Goal: Task Accomplishment & Management: Complete application form

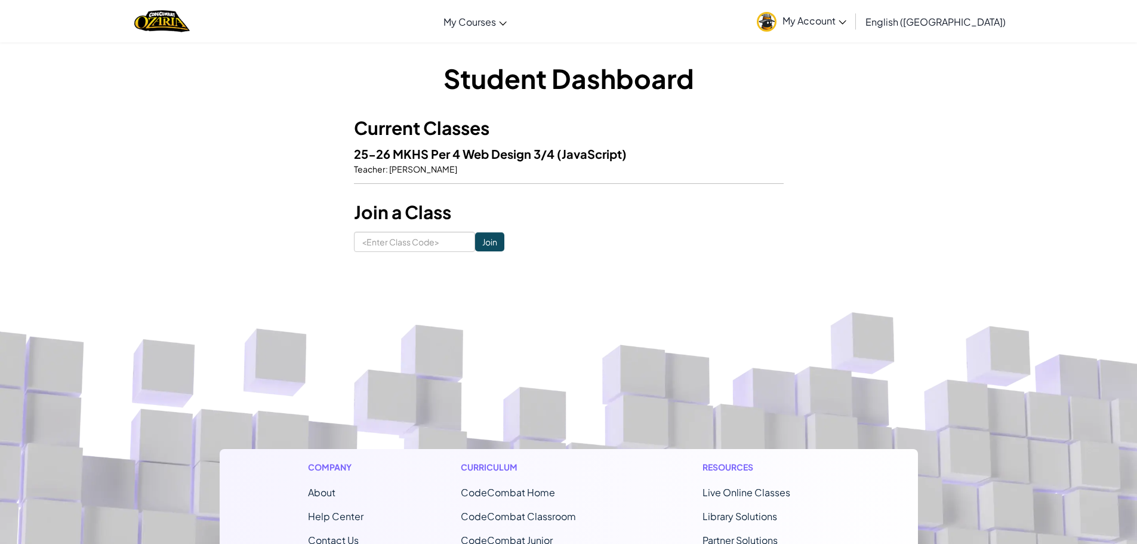
click at [449, 124] on h3 "Current Classes" at bounding box center [569, 128] width 430 height 27
click at [171, 16] on img "Home" at bounding box center [161, 21] width 55 height 24
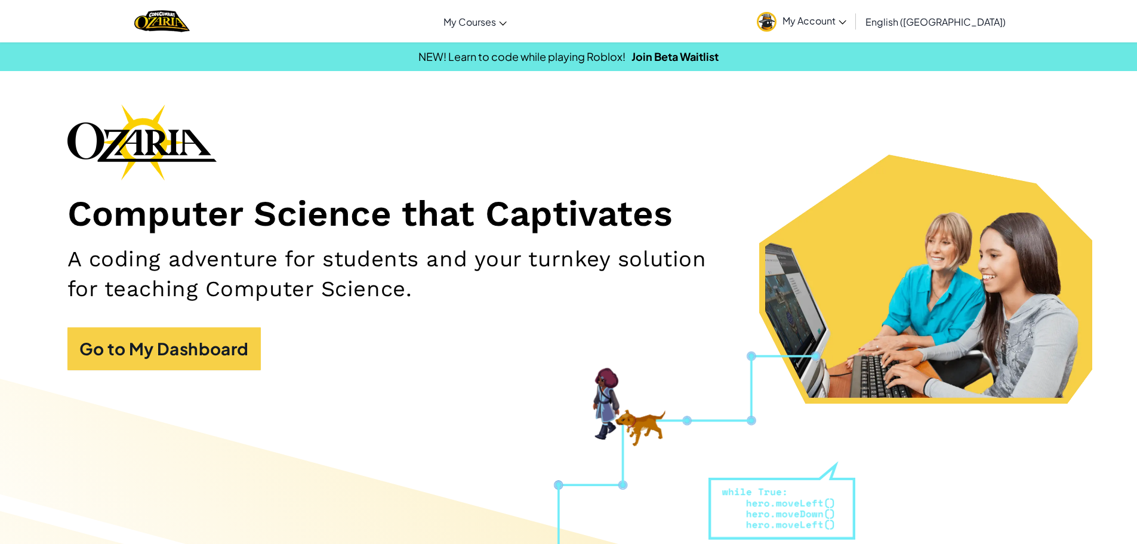
click at [479, 28] on div "Toggle navigation My Courses Ozaria Classroom CodeCombat Classroom AI League Es…" at bounding box center [568, 21] width 1143 height 42
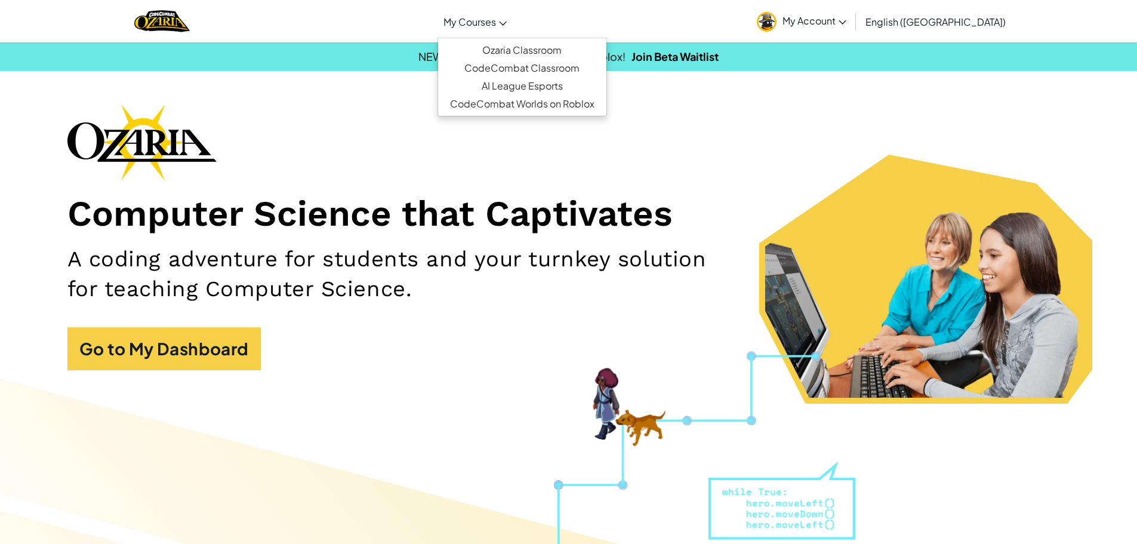
click at [513, 35] on link "My Courses" at bounding box center [474, 21] width 75 height 32
click at [846, 16] on span "My Account" at bounding box center [814, 20] width 64 height 13
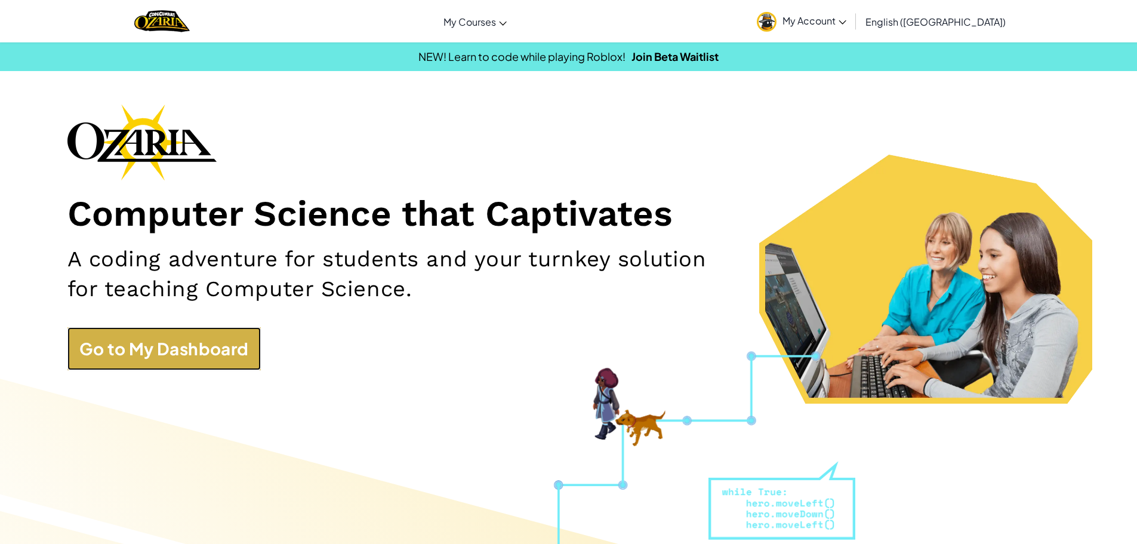
click at [187, 350] on link "Go to My Dashboard" at bounding box center [163, 348] width 193 height 43
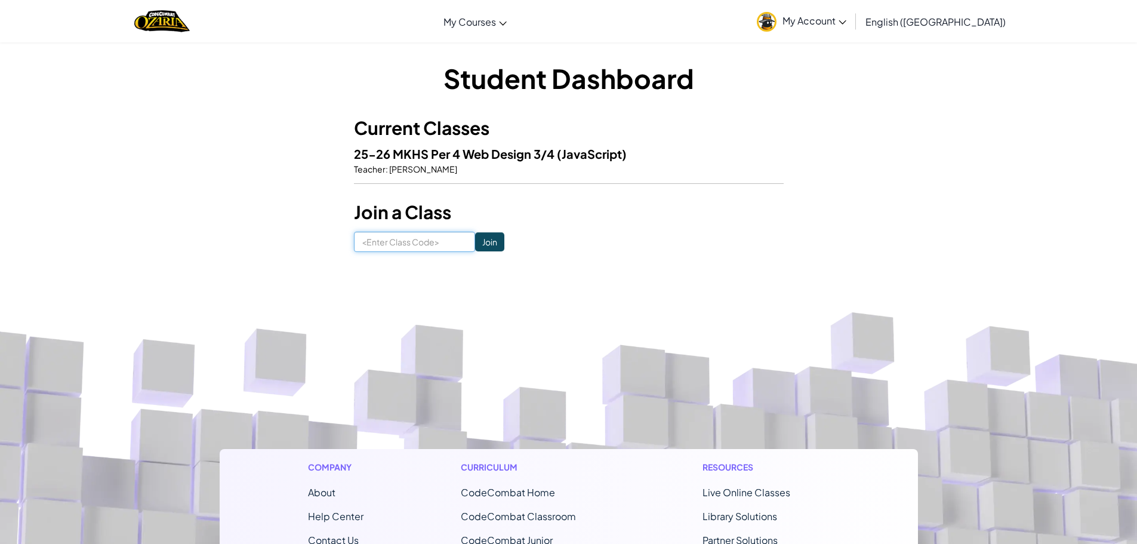
click at [442, 239] on input at bounding box center [414, 242] width 121 height 20
type input "LifeHelpBird"
click at [475, 249] on input "Join" at bounding box center [489, 241] width 29 height 19
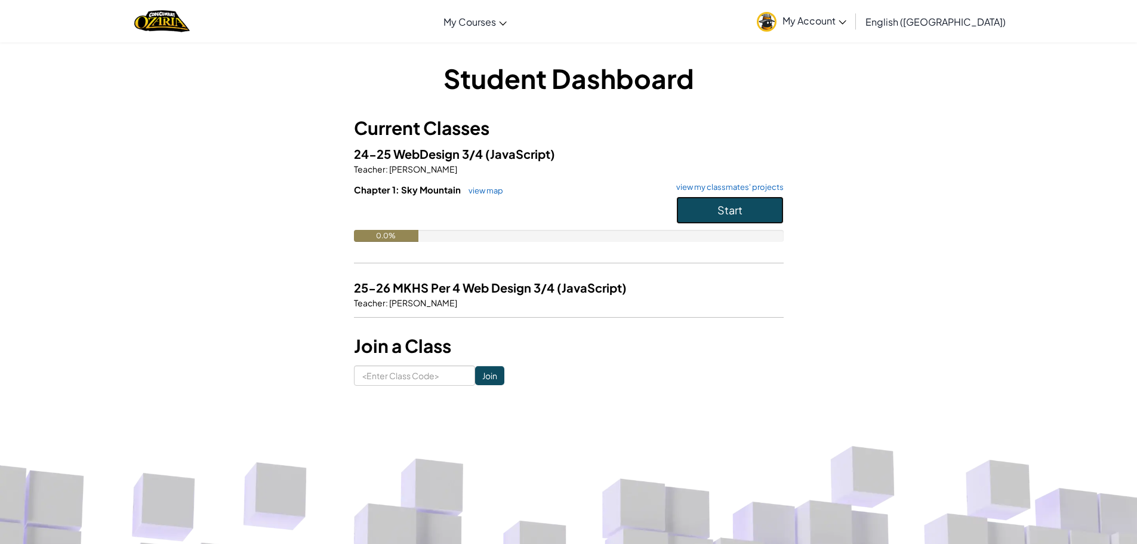
click at [742, 211] on span "Start" at bounding box center [729, 210] width 25 height 14
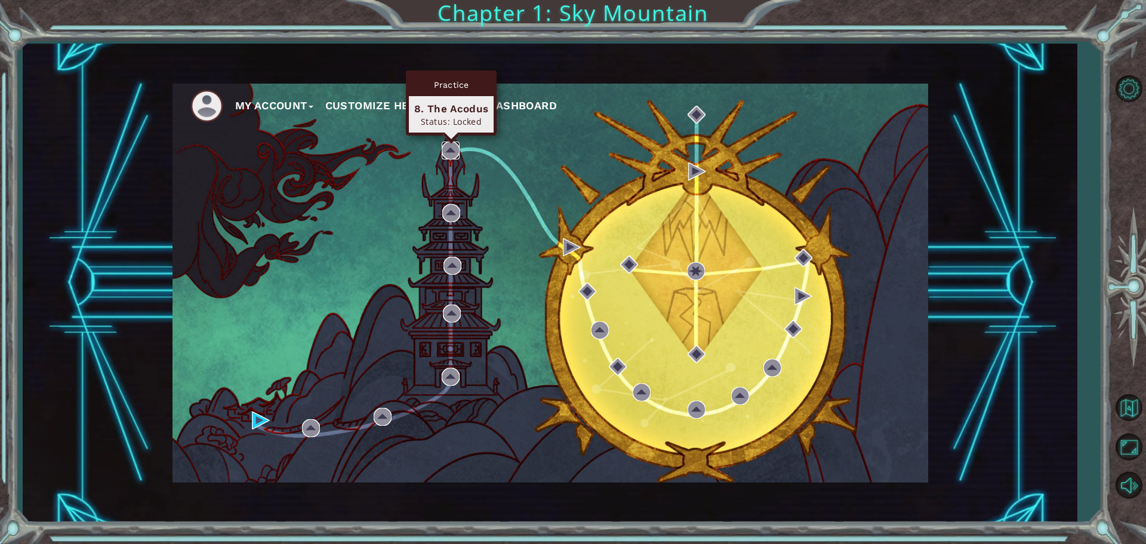
click at [446, 147] on img at bounding box center [451, 150] width 18 height 18
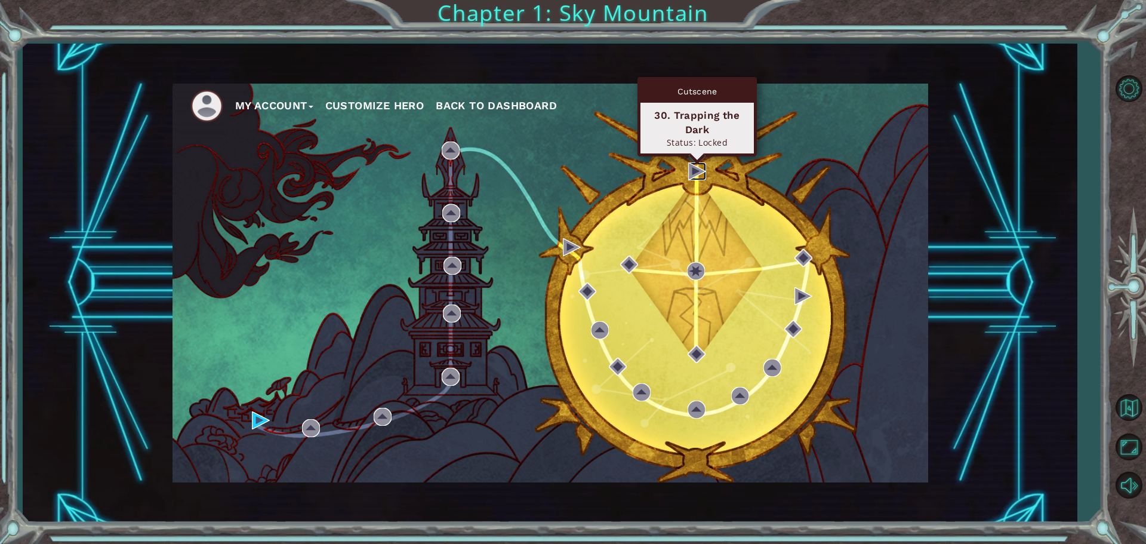
click at [706, 166] on img at bounding box center [697, 171] width 18 height 18
click at [701, 164] on img at bounding box center [697, 171] width 18 height 18
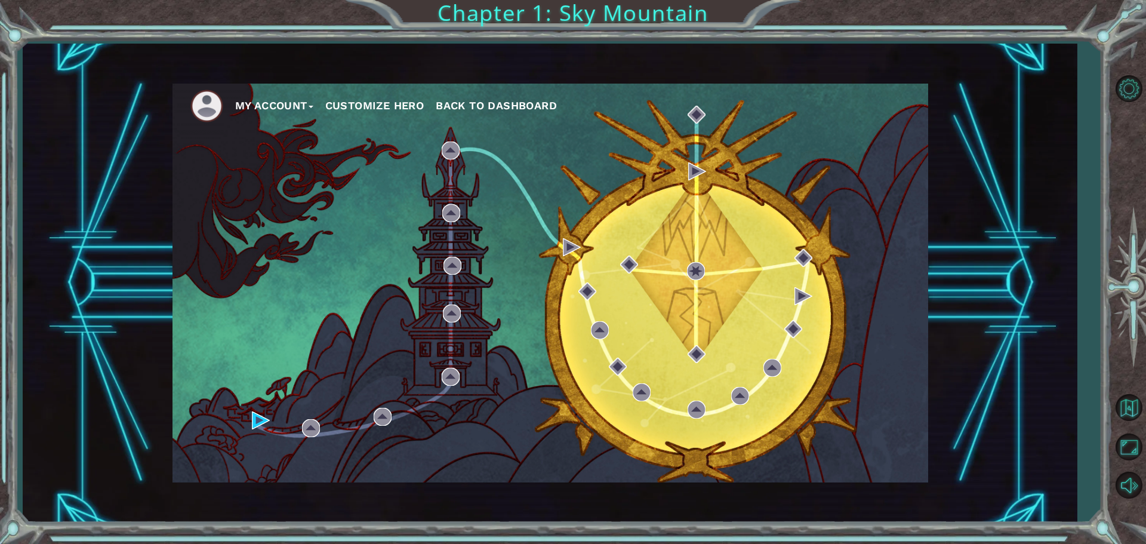
click at [678, 172] on div "My Account Customize Hero Back to Dashboard" at bounding box center [549, 283] width 755 height 399
click at [270, 100] on button "My Account" at bounding box center [274, 106] width 78 height 18
click at [498, 100] on span "Back to Dashboard" at bounding box center [496, 105] width 121 height 13
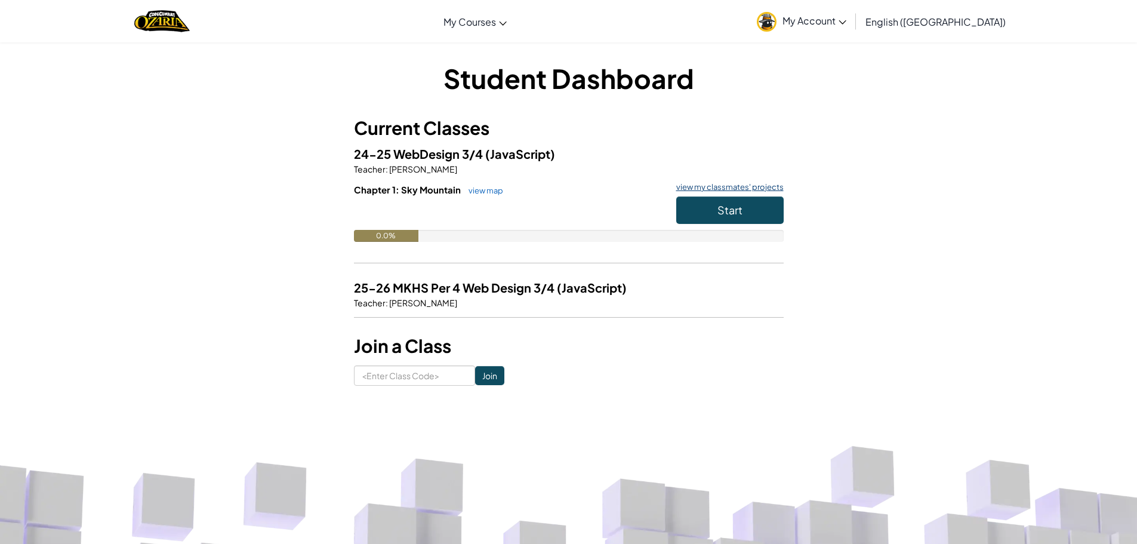
click at [741, 186] on link "view my classmates' projects" at bounding box center [726, 187] width 113 height 8
click at [726, 209] on span "Start" at bounding box center [729, 210] width 25 height 14
